Goal: Task Accomplishment & Management: Manage account settings

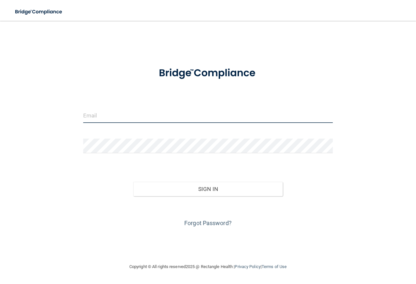
click at [124, 108] on input "email" at bounding box center [208, 115] width 250 height 15
type input "[EMAIL_ADDRESS][DOMAIN_NAME]"
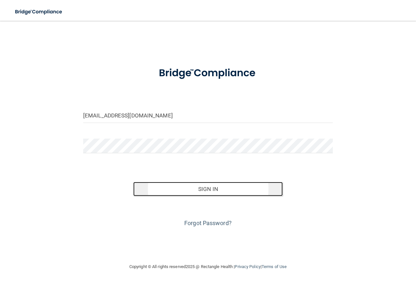
click at [221, 188] on button "Sign In" at bounding box center [208, 189] width 150 height 14
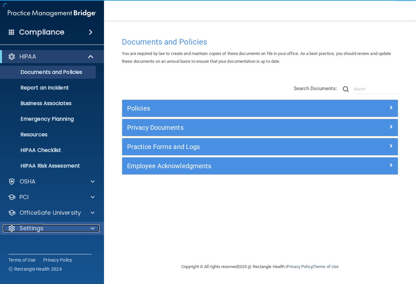
click at [55, 230] on div "Settings" at bounding box center [43, 228] width 81 height 8
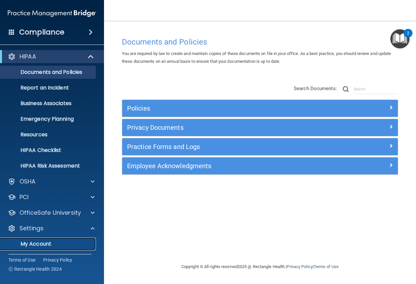
click at [52, 241] on p "My Account" at bounding box center [48, 244] width 89 height 7
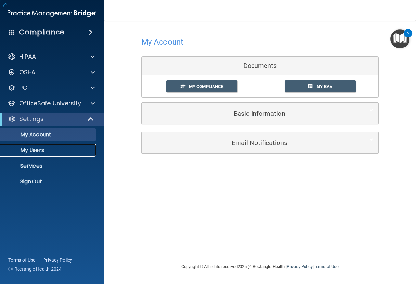
click at [38, 149] on p "My Users" at bounding box center [48, 150] width 89 height 7
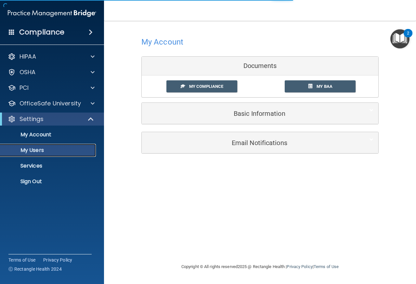
select select "20"
